Goal: Task Accomplishment & Management: Manage account settings

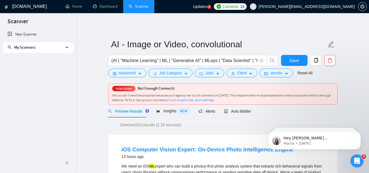
click at [66, 45] on div "My Scanners" at bounding box center [38, 47] width 70 height 11
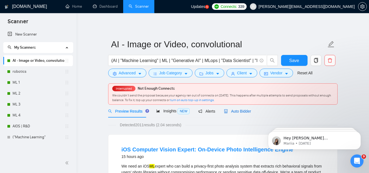
click at [239, 111] on span "Auto Bidder" at bounding box center [237, 111] width 27 height 4
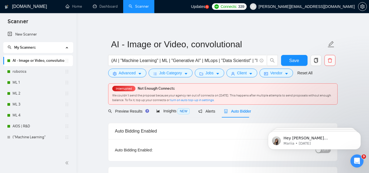
checkbox input "true"
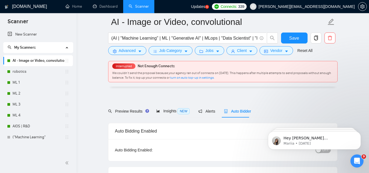
scroll to position [43, 0]
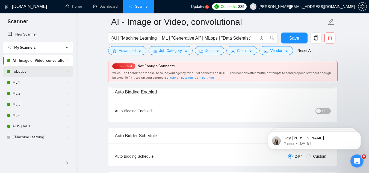
click at [46, 74] on link "robotics" at bounding box center [39, 71] width 52 height 11
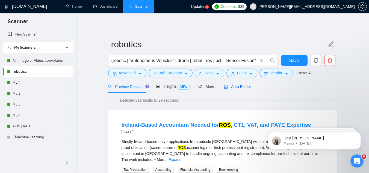
click at [229, 89] on div "Auto Bidder" at bounding box center [237, 87] width 27 height 6
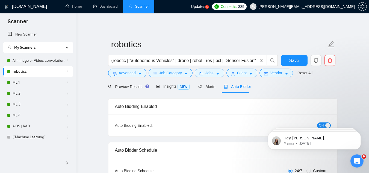
scroll to position [32, 0]
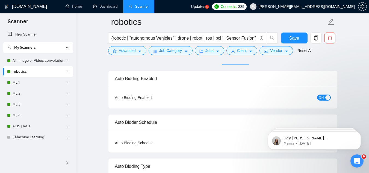
click at [322, 95] on span "ON" at bounding box center [321, 98] width 5 height 6
click at [46, 60] on link "AI - Image or Video, convolutional" at bounding box center [39, 60] width 52 height 11
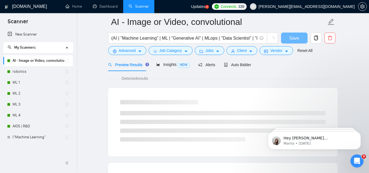
scroll to position [32, 0]
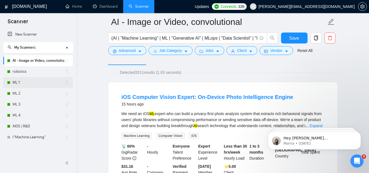
click at [33, 80] on link "ML 1" at bounding box center [39, 82] width 52 height 11
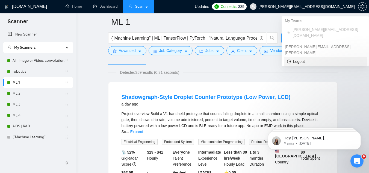
click at [302, 57] on li "Logout" at bounding box center [325, 61] width 83 height 9
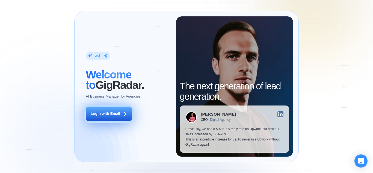
click at [113, 119] on button "Login with Email" at bounding box center [109, 114] width 46 height 14
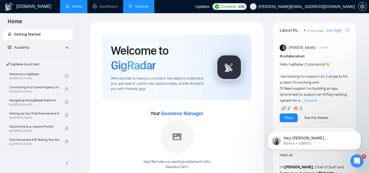
click at [141, 9] on link "Scanner" at bounding box center [139, 6] width 20 height 5
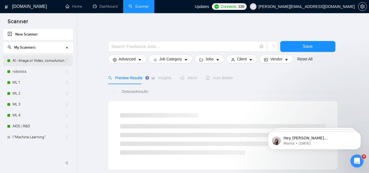
click at [55, 62] on link "AI - Image or Video, convolutional" at bounding box center [39, 60] width 52 height 11
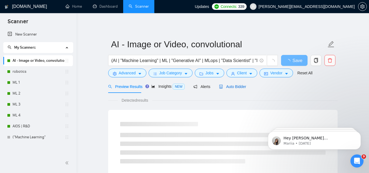
click at [232, 84] on span "Auto Bidder" at bounding box center [232, 86] width 27 height 4
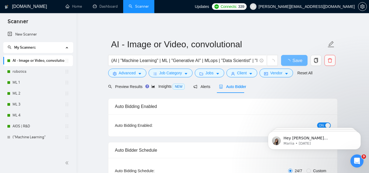
checkbox input "true"
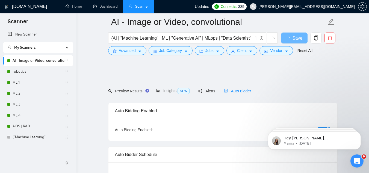
scroll to position [65, 0]
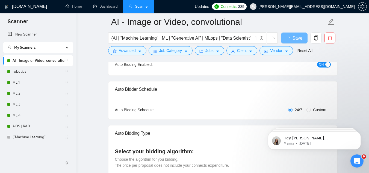
click at [323, 65] on span "ON" at bounding box center [321, 65] width 5 height 6
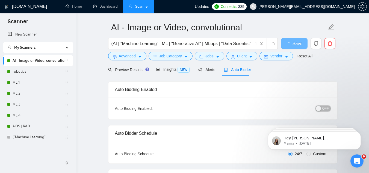
scroll to position [14, 0]
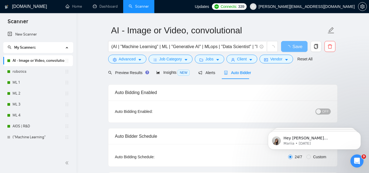
click at [359, 157] on div "Open Intercom Messenger" at bounding box center [357, 161] width 18 height 18
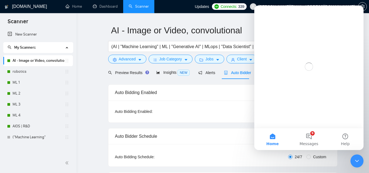
scroll to position [0, 0]
click at [359, 157] on div "Close Intercom Messenger" at bounding box center [357, 160] width 13 height 13
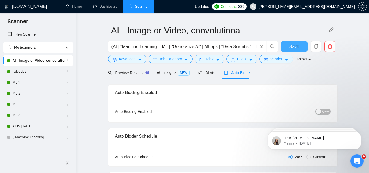
click at [288, 49] on button "Save" at bounding box center [294, 46] width 27 height 11
checkbox input "true"
click at [46, 78] on link "ML 1" at bounding box center [39, 82] width 52 height 11
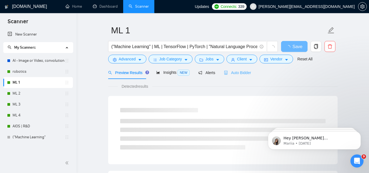
click at [242, 69] on div "Auto Bidder" at bounding box center [237, 72] width 27 height 13
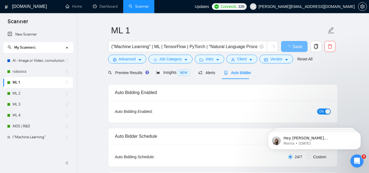
click at [323, 113] on span "ON" at bounding box center [321, 112] width 5 height 6
click at [305, 45] on button "Save" at bounding box center [294, 46] width 27 height 11
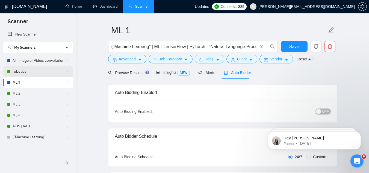
click at [30, 71] on link "robotics" at bounding box center [39, 71] width 52 height 11
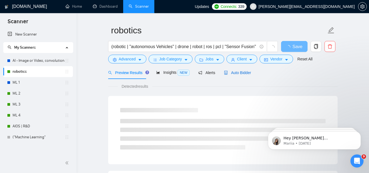
click at [242, 75] on span "Auto Bidder" at bounding box center [237, 73] width 27 height 4
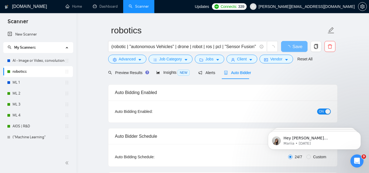
click at [322, 111] on span "ON" at bounding box center [321, 112] width 5 height 6
click at [295, 47] on span "Save" at bounding box center [294, 46] width 10 height 7
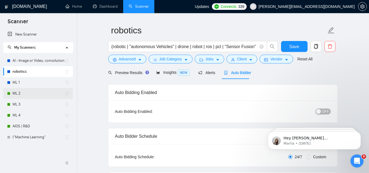
click at [46, 92] on link "ML 2" at bounding box center [39, 93] width 52 height 11
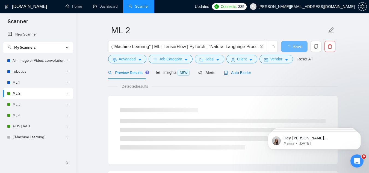
click at [237, 72] on span "Auto Bidder" at bounding box center [237, 73] width 27 height 4
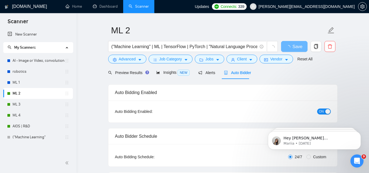
click at [324, 112] on button "ON" at bounding box center [324, 112] width 14 height 6
click at [292, 51] on button "Save" at bounding box center [294, 46] width 27 height 11
checkbox input "true"
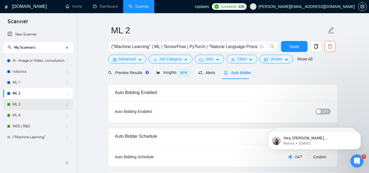
click at [45, 101] on link "ML 3" at bounding box center [39, 104] width 52 height 11
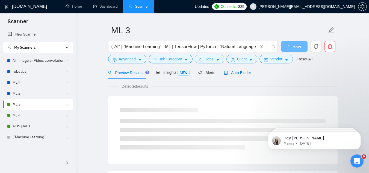
click at [230, 72] on span "Auto Bidder" at bounding box center [237, 73] width 27 height 4
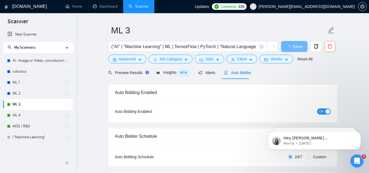
click at [326, 111] on div "button" at bounding box center [328, 111] width 5 height 5
click at [290, 47] on span "Save" at bounding box center [294, 46] width 10 height 7
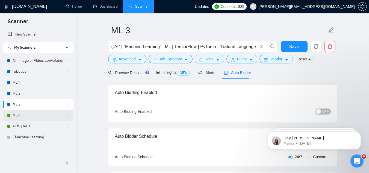
click at [28, 119] on link "ML 4" at bounding box center [39, 115] width 52 height 11
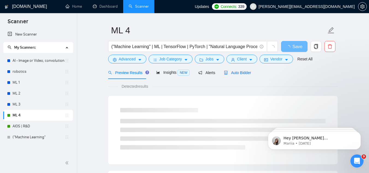
click at [249, 75] on span "Auto Bidder" at bounding box center [237, 73] width 27 height 4
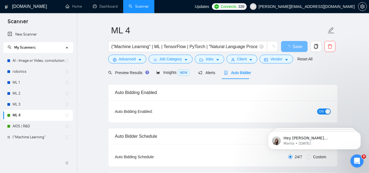
click at [324, 109] on span "ON" at bounding box center [321, 112] width 5 height 6
click at [291, 51] on button "Save" at bounding box center [294, 46] width 27 height 11
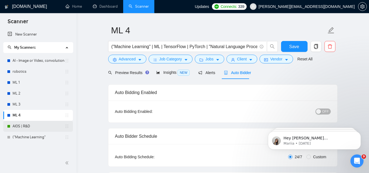
click at [34, 129] on link "AIOS | R&D" at bounding box center [39, 126] width 52 height 11
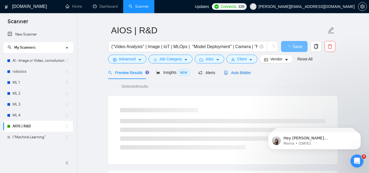
click at [241, 75] on div "Auto Bidder" at bounding box center [237, 73] width 27 height 6
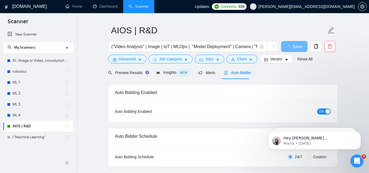
drag, startPoint x: 323, startPoint y: 113, endPoint x: 49, endPoint y: 1, distance: 295.4
click at [323, 113] on span "ON" at bounding box center [321, 112] width 5 height 6
click at [287, 48] on button "Save" at bounding box center [294, 46] width 27 height 11
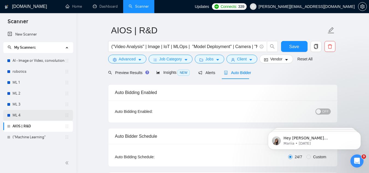
click at [28, 112] on link "ML 4" at bounding box center [39, 115] width 52 height 11
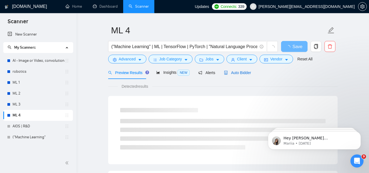
click at [248, 71] on span "Auto Bidder" at bounding box center [237, 73] width 27 height 4
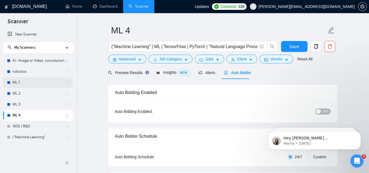
click at [48, 79] on link "ML 1" at bounding box center [39, 82] width 52 height 11
